Goal: Transaction & Acquisition: Book appointment/travel/reservation

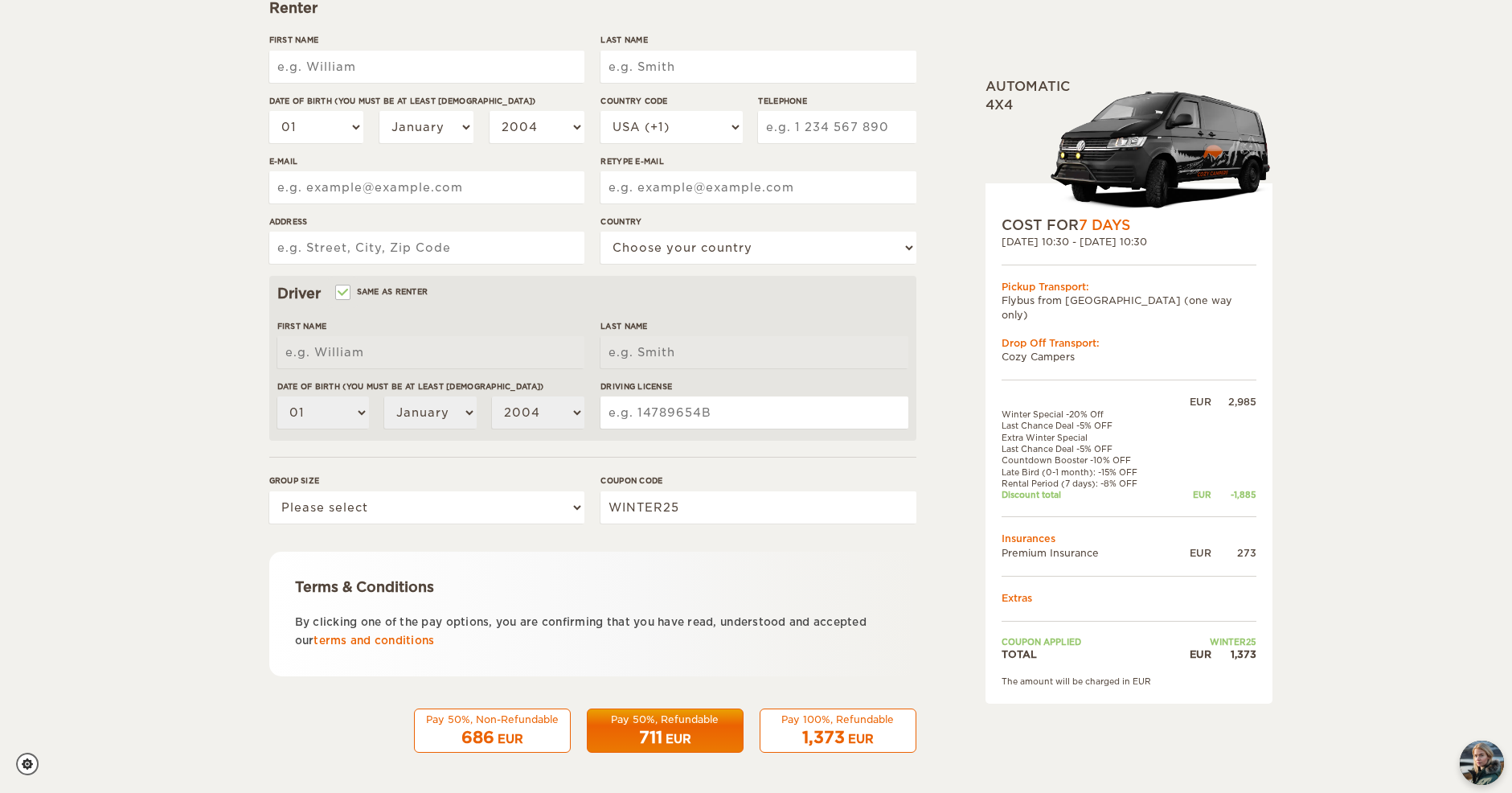
click at [536, 722] on div "Pay 50%, Non-Refundable" at bounding box center [493, 719] width 136 height 14
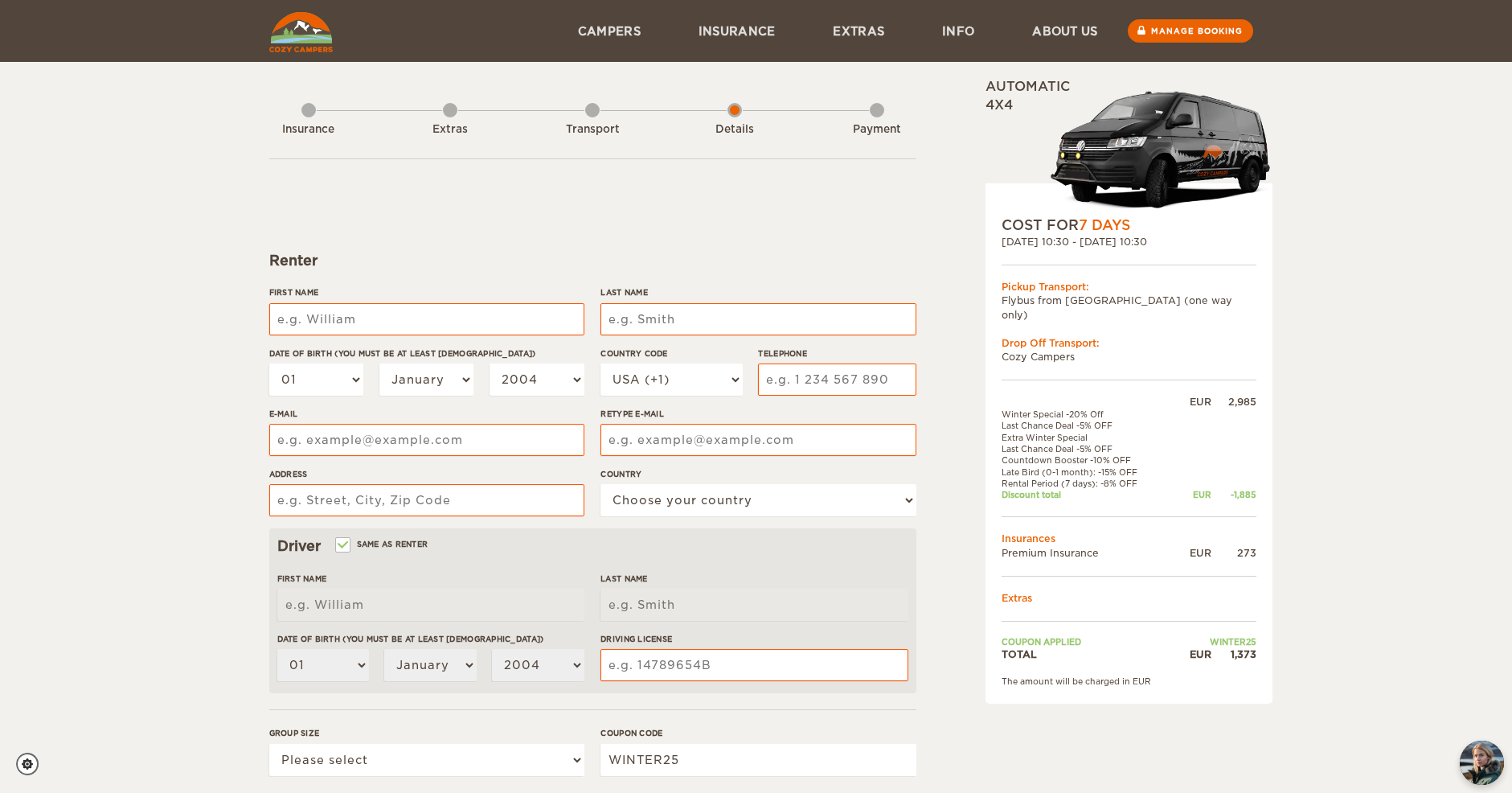
click at [258, 37] on header "Menu Campers Premium 4×4 Iceland Campers Standard Campers Budget Campers Insura…" at bounding box center [756, 31] width 1512 height 62
click at [310, 44] on img at bounding box center [301, 32] width 63 height 40
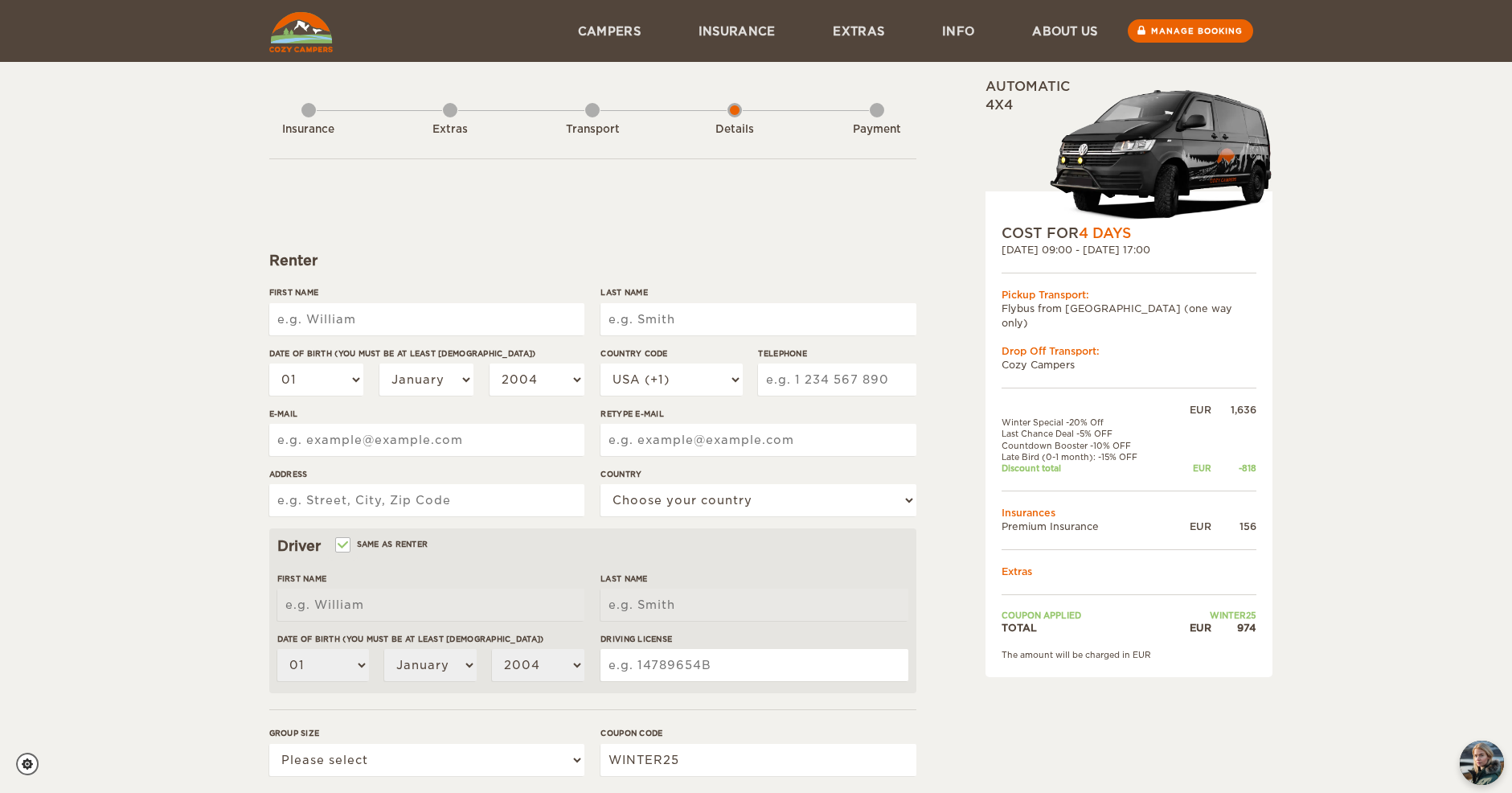
click at [306, 50] on img at bounding box center [301, 32] width 63 height 40
